Goal: Navigation & Orientation: Find specific page/section

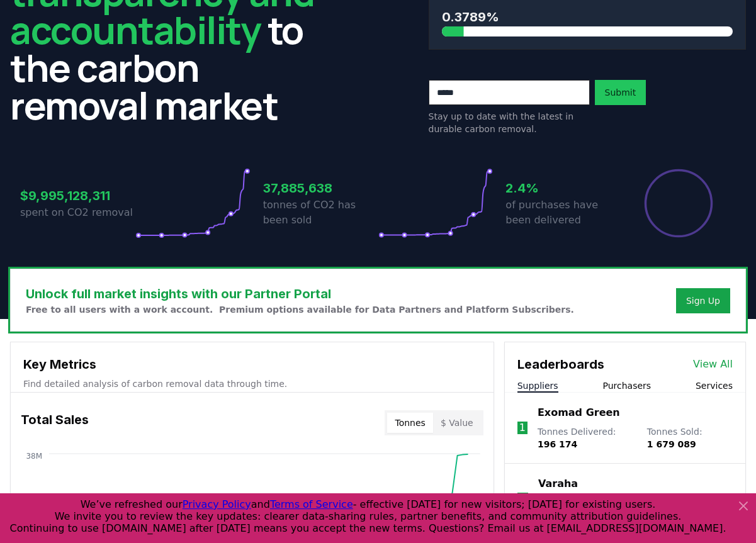
scroll to position [128, 0]
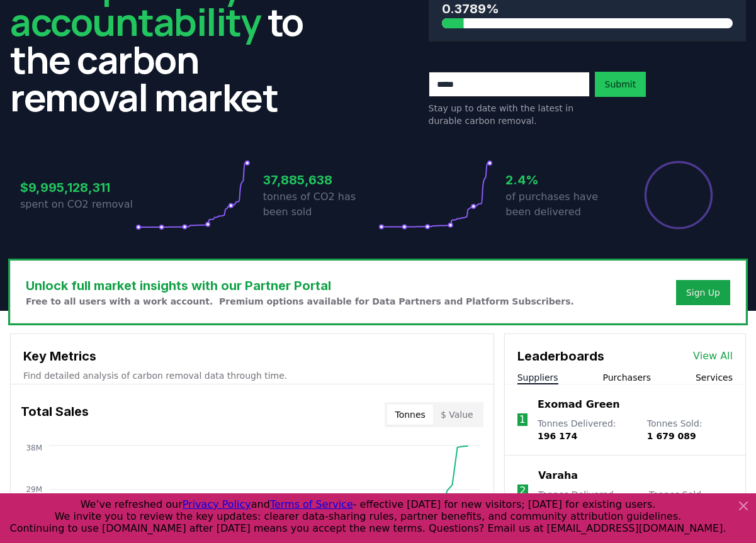
click at [741, 503] on icon at bounding box center [743, 506] width 8 height 8
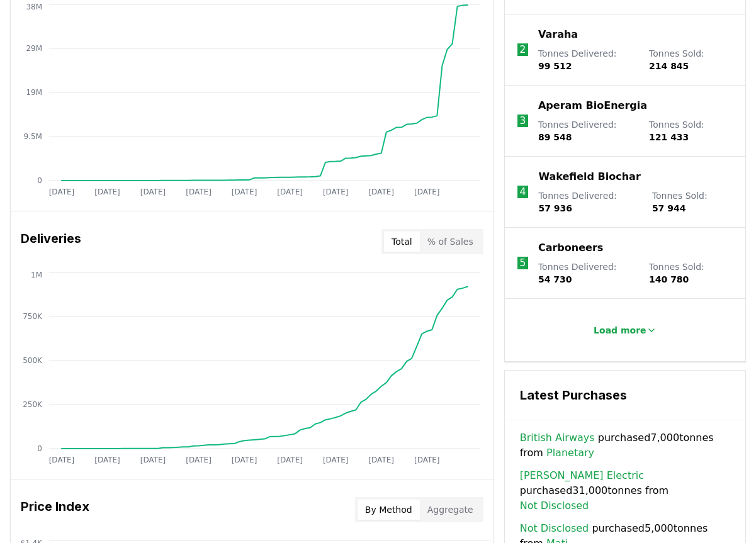
scroll to position [578, 0]
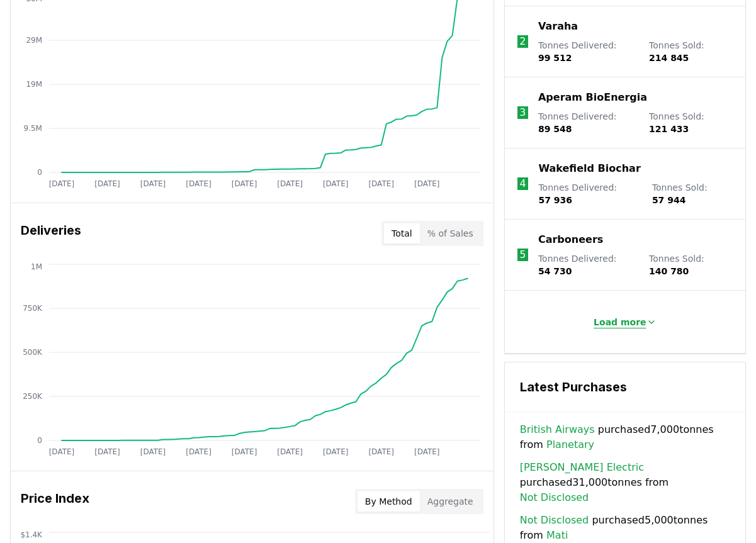
click at [631, 321] on p "Load more" at bounding box center [619, 322] width 53 height 13
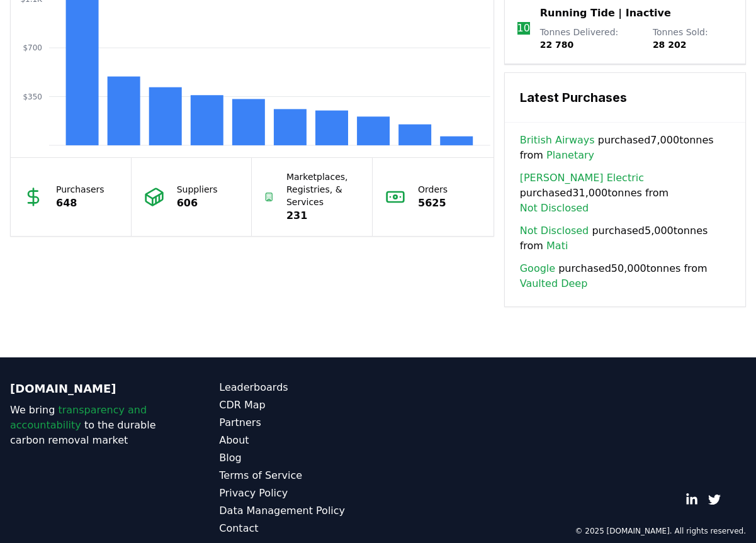
scroll to position [1160, 0]
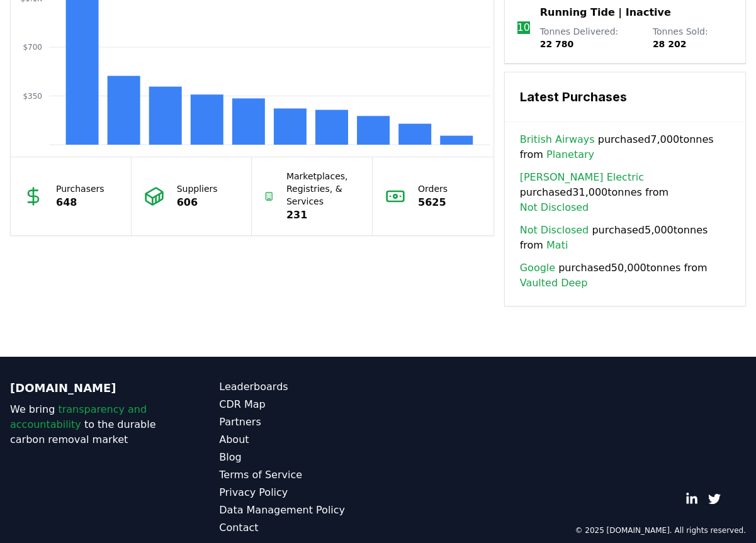
click at [554, 276] on link "Vaulted Deep" at bounding box center [554, 283] width 68 height 15
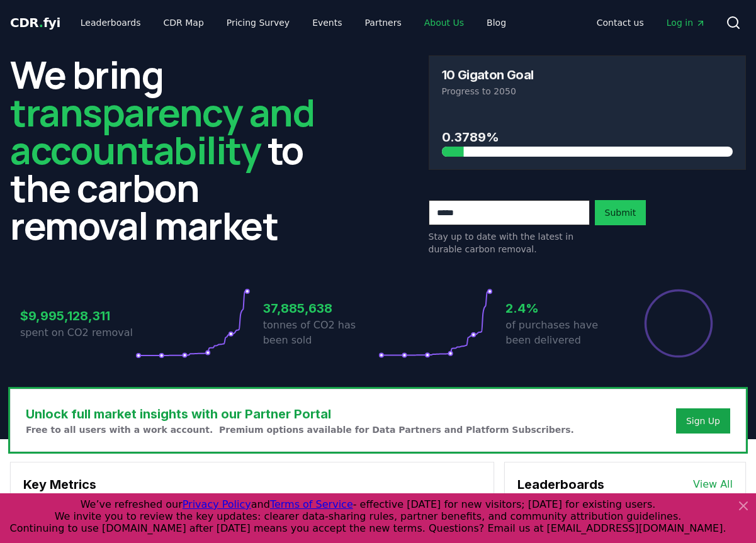
click at [426, 20] on link "About Us" at bounding box center [444, 22] width 60 height 23
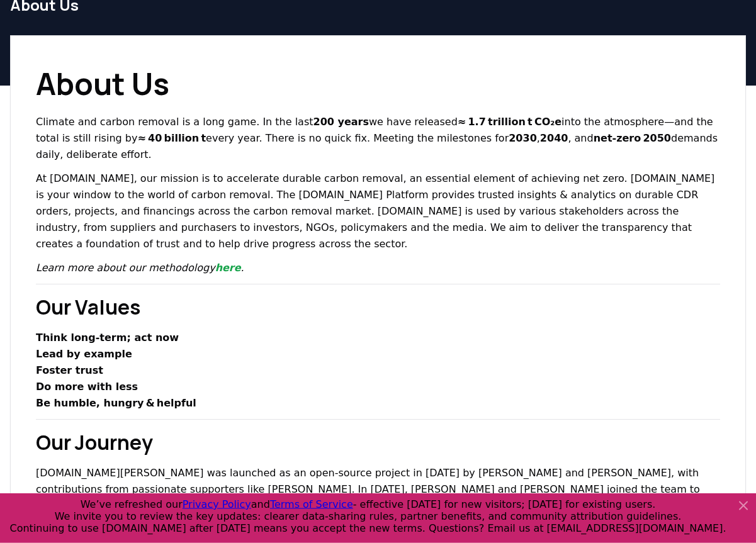
scroll to position [64, 0]
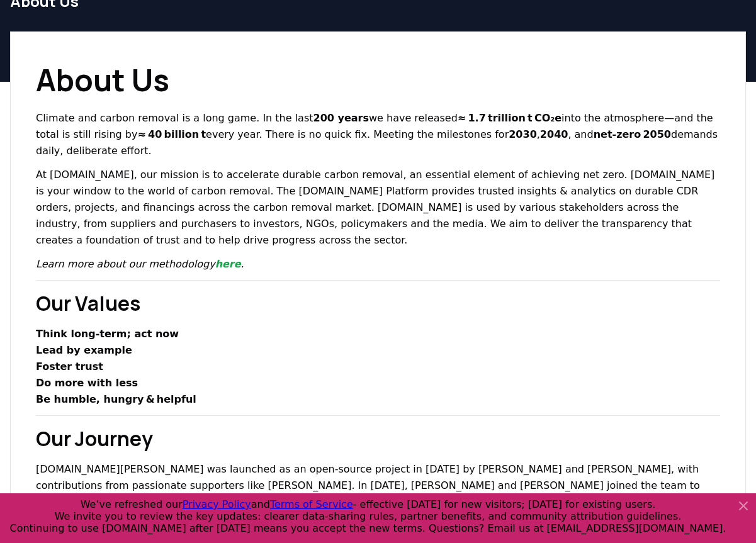
click at [742, 505] on icon at bounding box center [743, 506] width 8 height 8
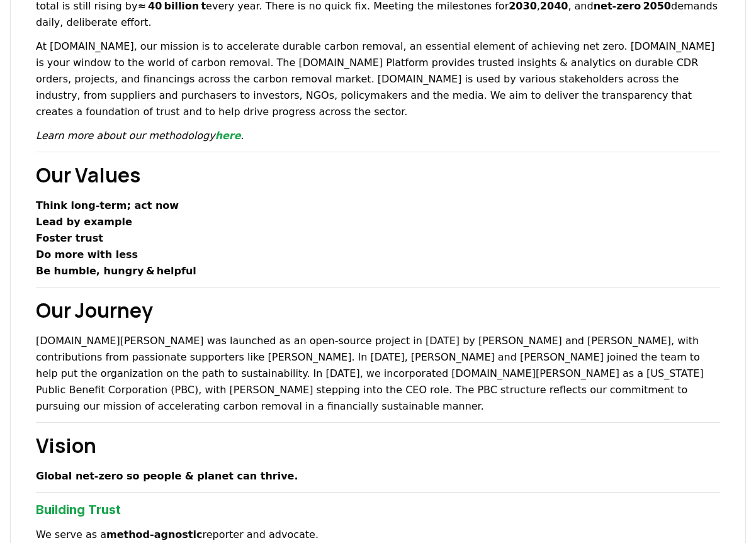
scroll to position [0, 0]
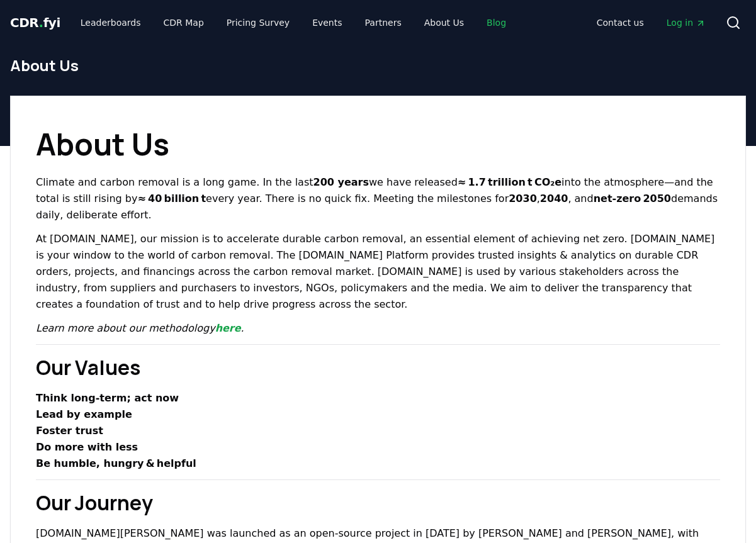
click at [476, 20] on link "Blog" at bounding box center [496, 22] width 40 height 23
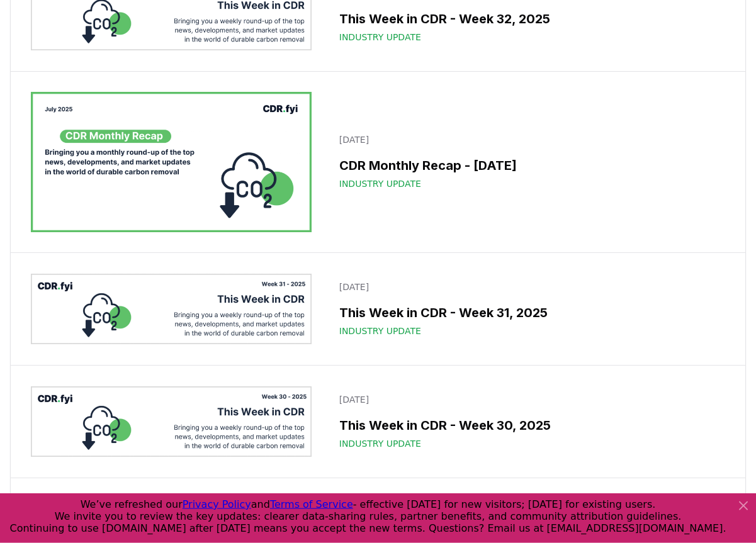
scroll to position [1155, 0]
